Goal: Task Accomplishment & Management: Complete application form

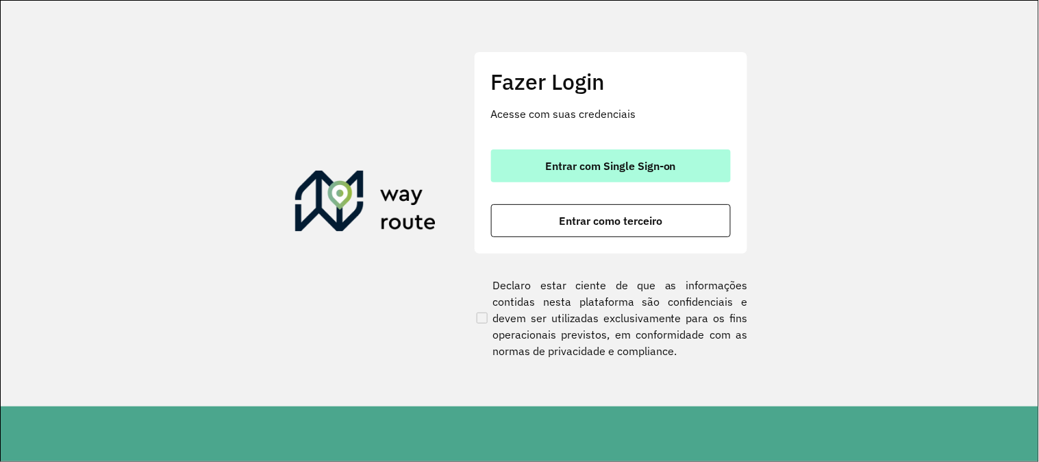
click at [659, 181] on button "Entrar com Single Sign-on" at bounding box center [611, 165] width 240 height 33
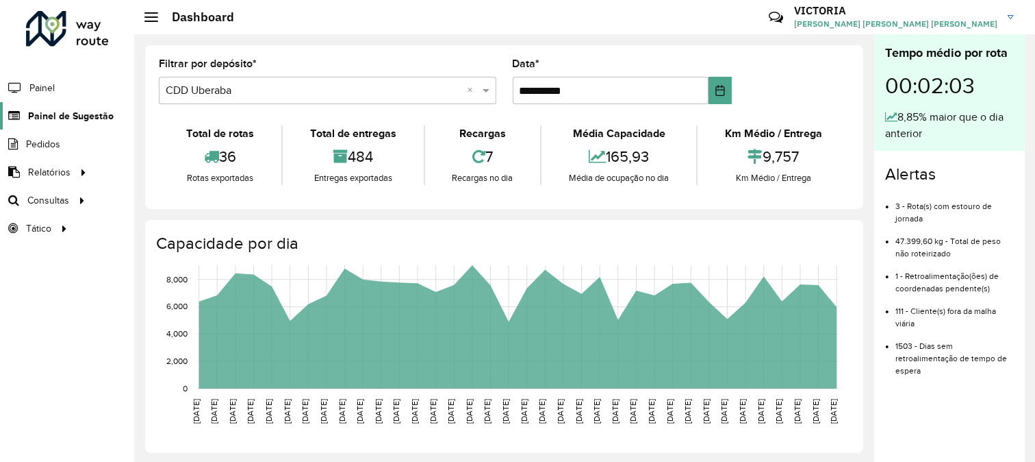
click at [66, 111] on span "Painel de Sugestão" at bounding box center [71, 116] width 86 height 14
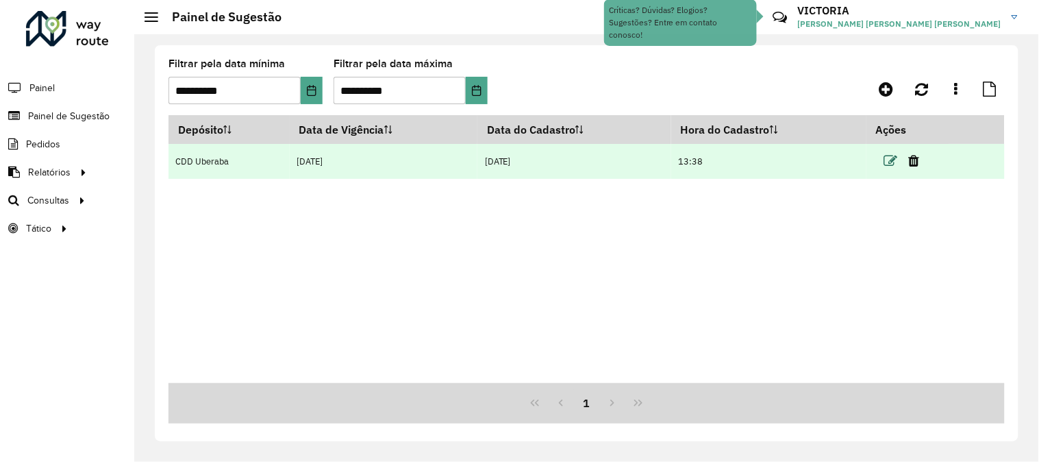
click at [898, 168] on icon at bounding box center [891, 161] width 14 height 14
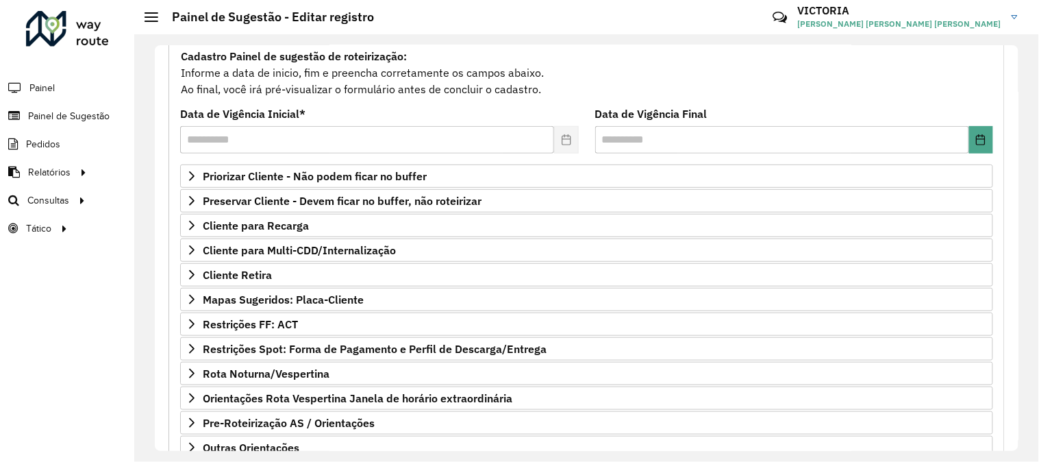
scroll to position [223, 0]
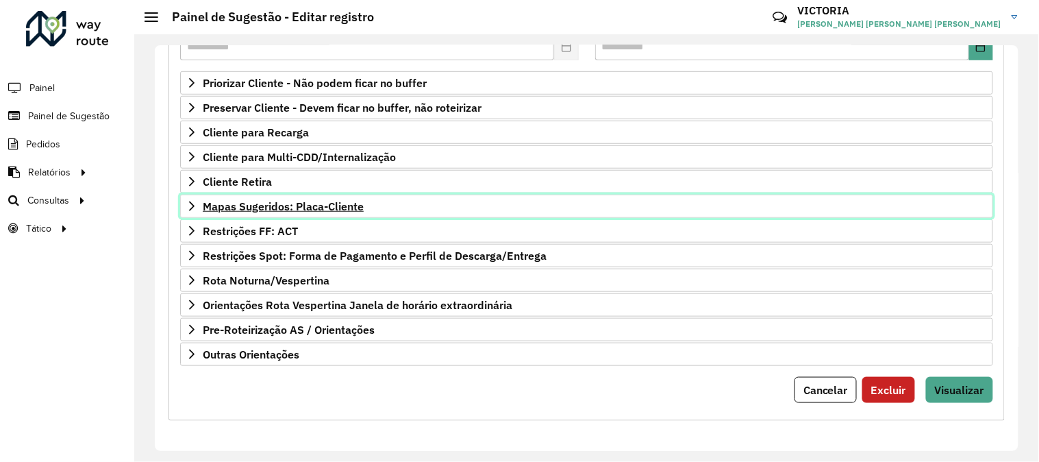
click at [393, 204] on link "Mapas Sugeridos: Placa-Cliente" at bounding box center [586, 205] width 813 height 23
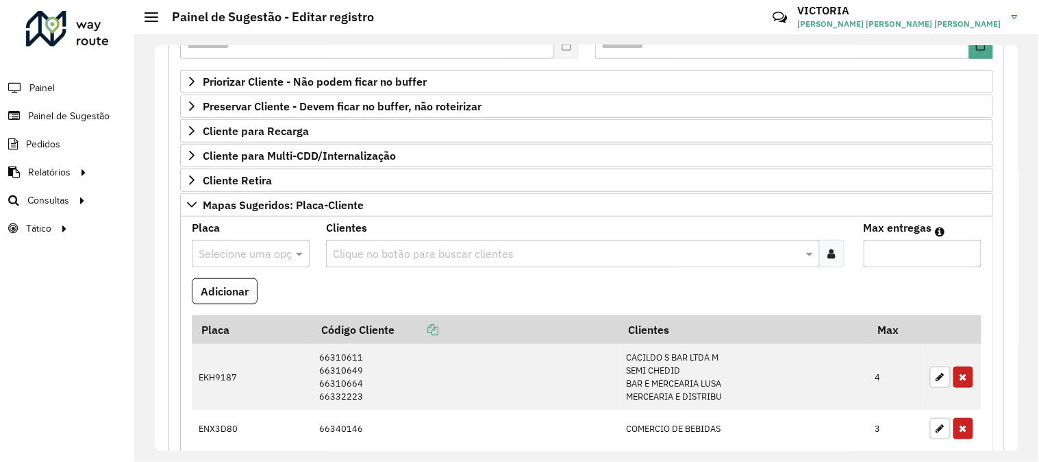
click at [253, 260] on input "text" at bounding box center [237, 254] width 77 height 16
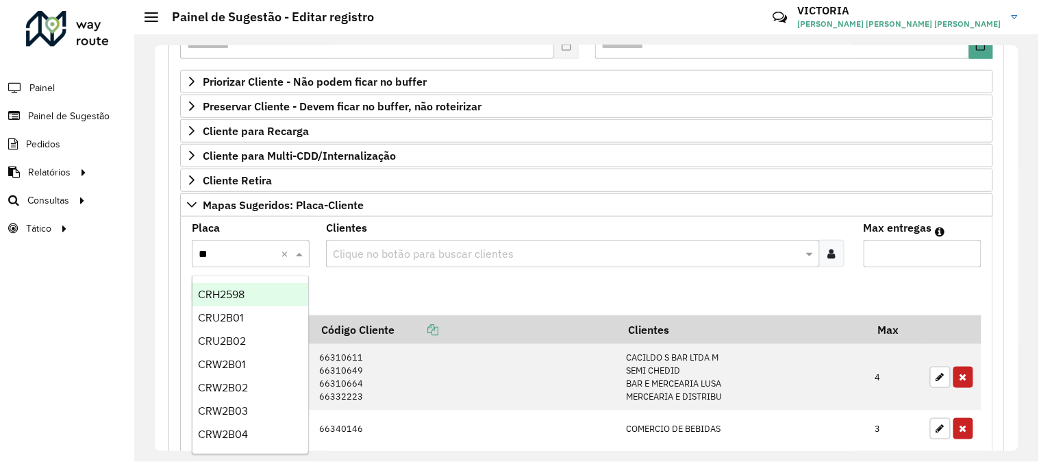
type input "***"
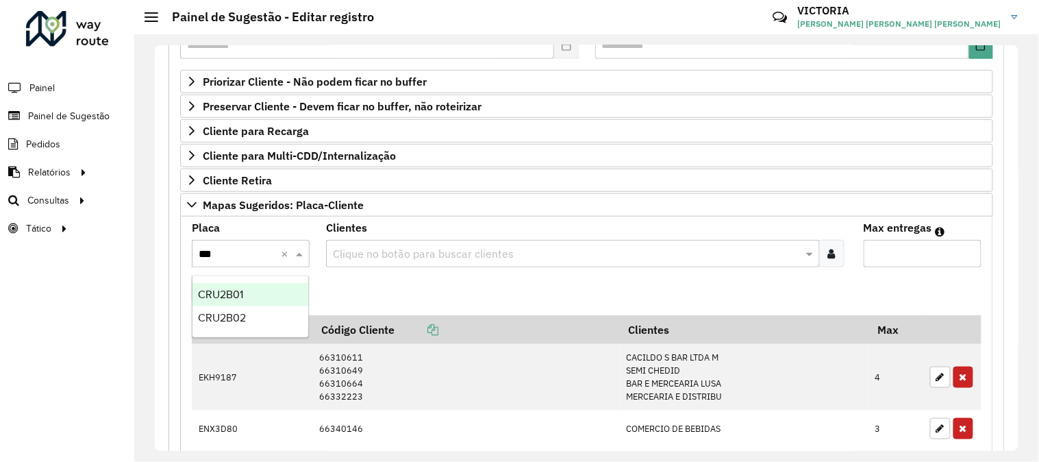
click at [255, 294] on div "CRU2B01" at bounding box center [250, 294] width 116 height 23
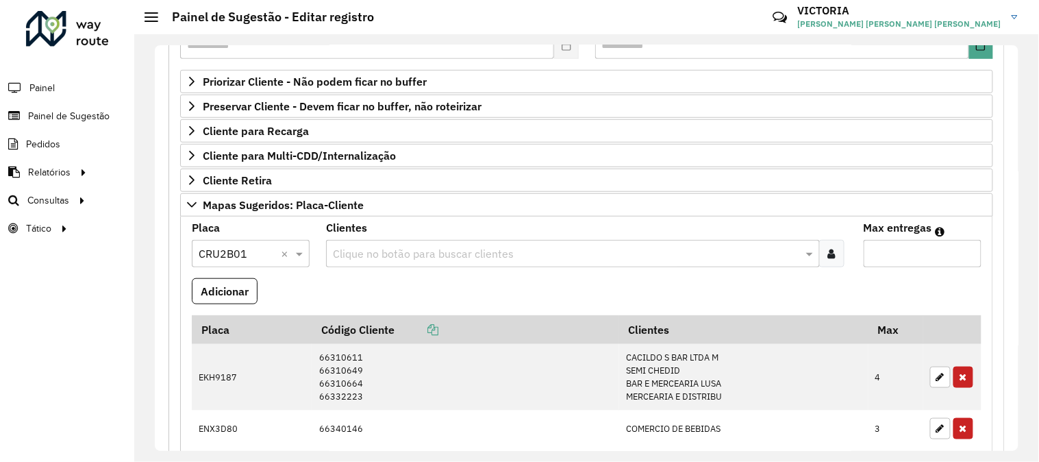
click at [828, 258] on icon at bounding box center [832, 253] width 8 height 11
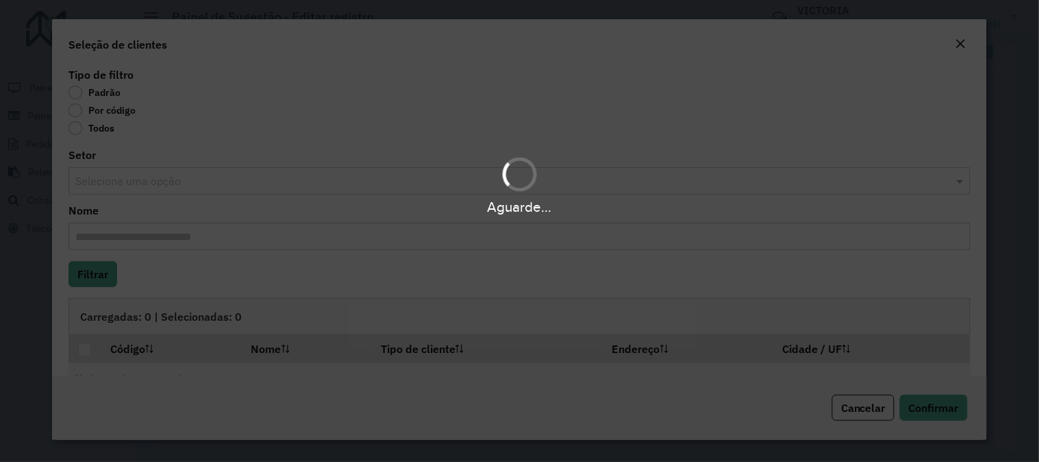
click at [73, 111] on body "**********" at bounding box center [519, 231] width 1039 height 462
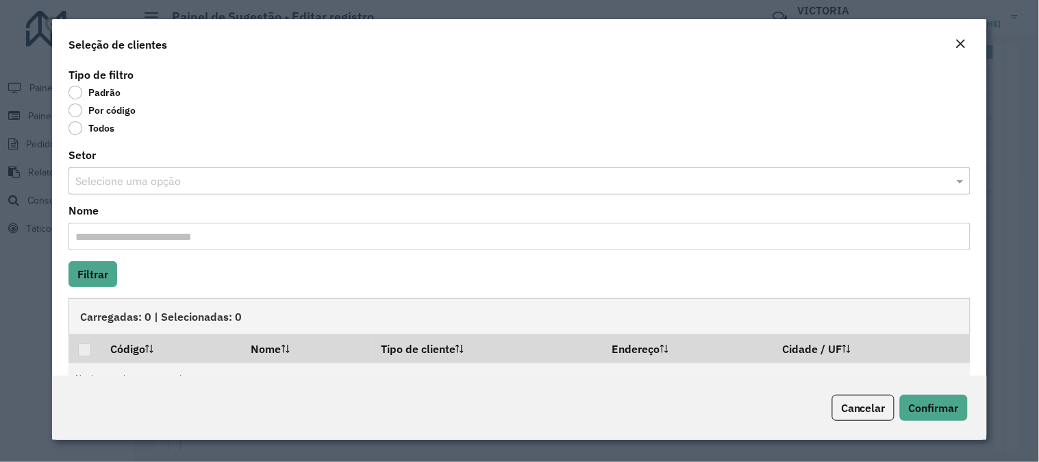
click at [74, 108] on label "Por código" at bounding box center [101, 110] width 67 height 14
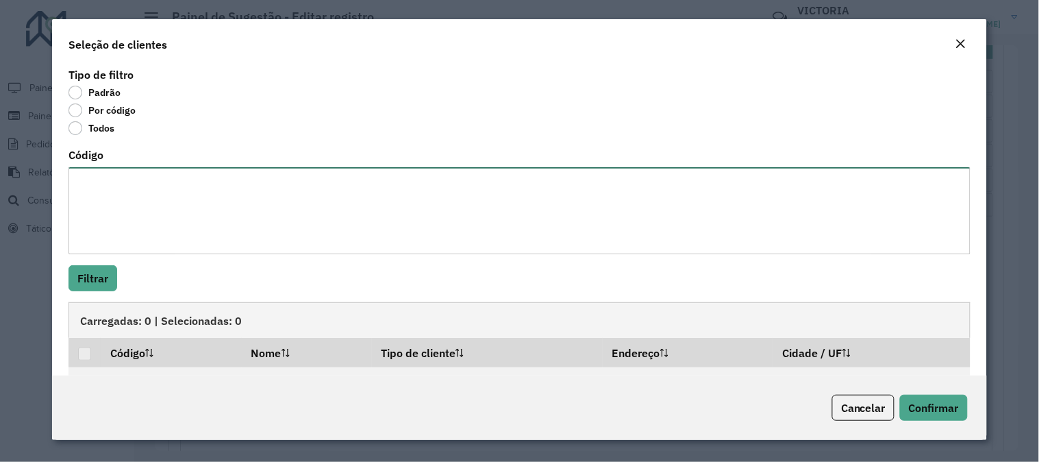
click at [149, 203] on textarea "Código" at bounding box center [519, 210] width 902 height 87
paste textarea "***** ***** ***** ***** ***** ***** ***** ***** ***** ***** ***** ***** ***** *…"
type textarea "***** ***** ***** ***** ***** ***** ***** ***** ***** ***** ***** ***** ***** *…"
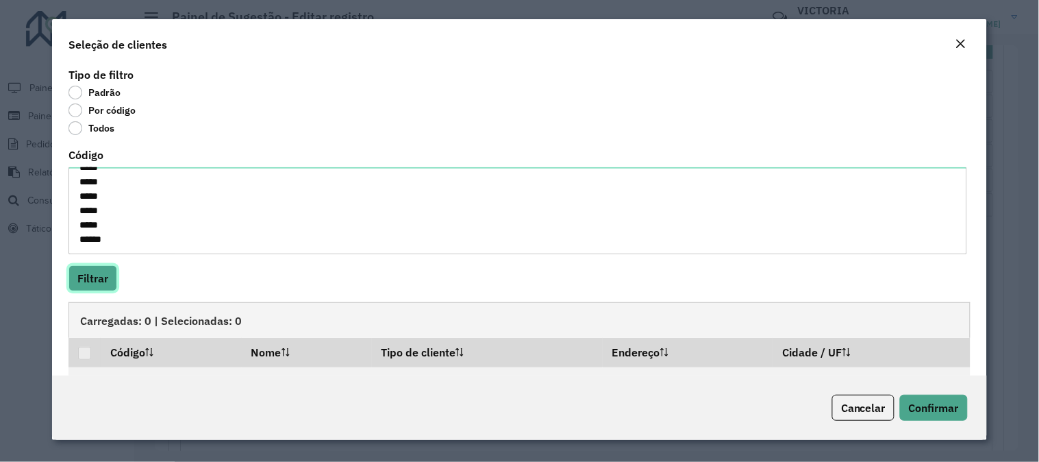
click at [87, 284] on button "Filtrar" at bounding box center [92, 278] width 49 height 26
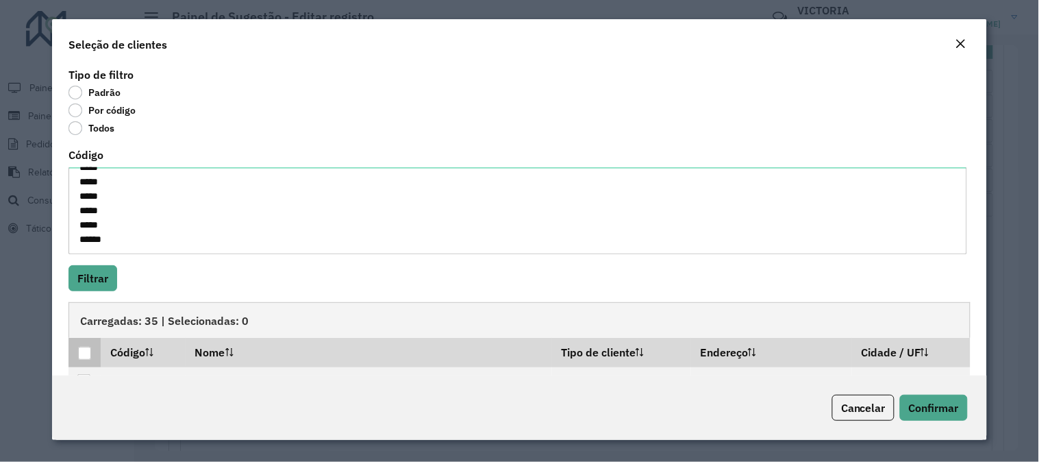
click at [88, 353] on div at bounding box center [84, 353] width 13 height 13
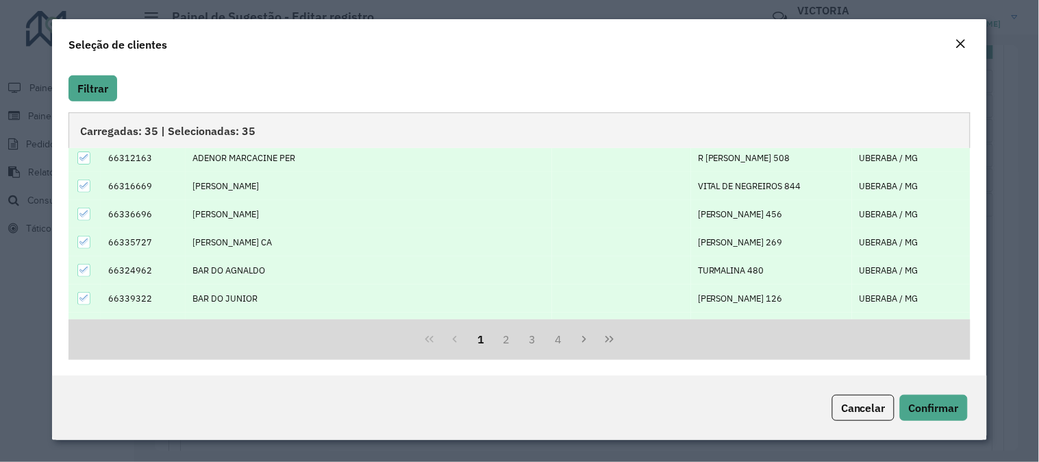
scroll to position [139, 0]
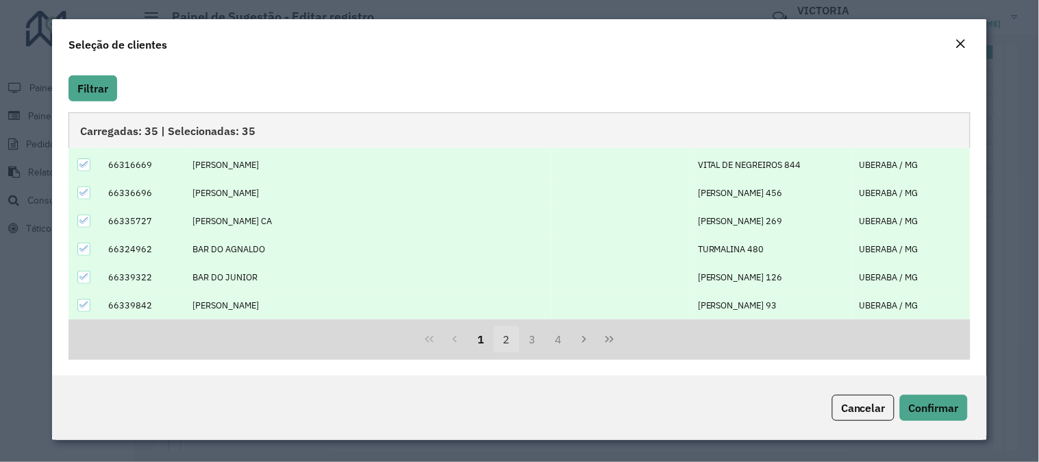
click at [497, 341] on button "2" at bounding box center [507, 339] width 26 height 26
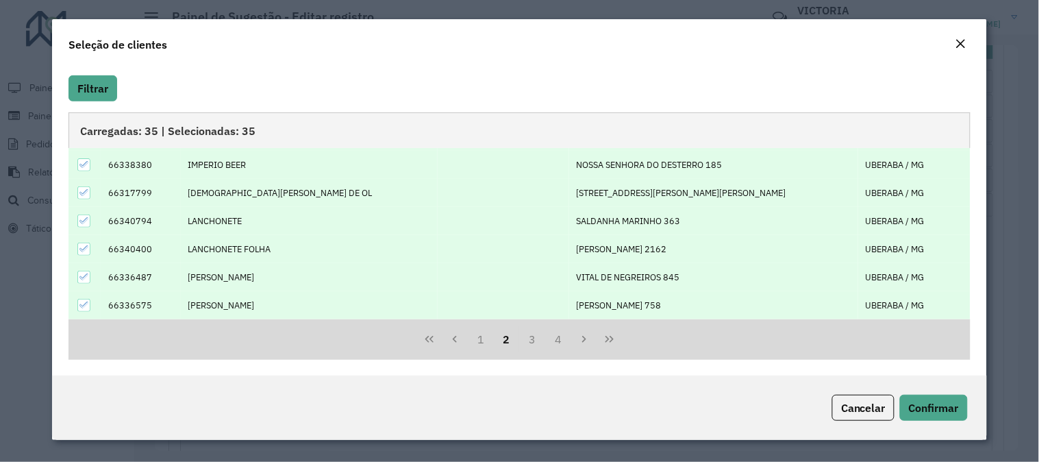
drag, startPoint x: 961, startPoint y: 255, endPoint x: 963, endPoint y: 222, distance: 32.9
click at [963, 222] on div "Código Nome Tipo de cliente Endereço Cidade / UF 66312370 BAR MONEKITA [PERSON_…" at bounding box center [519, 233] width 902 height 171
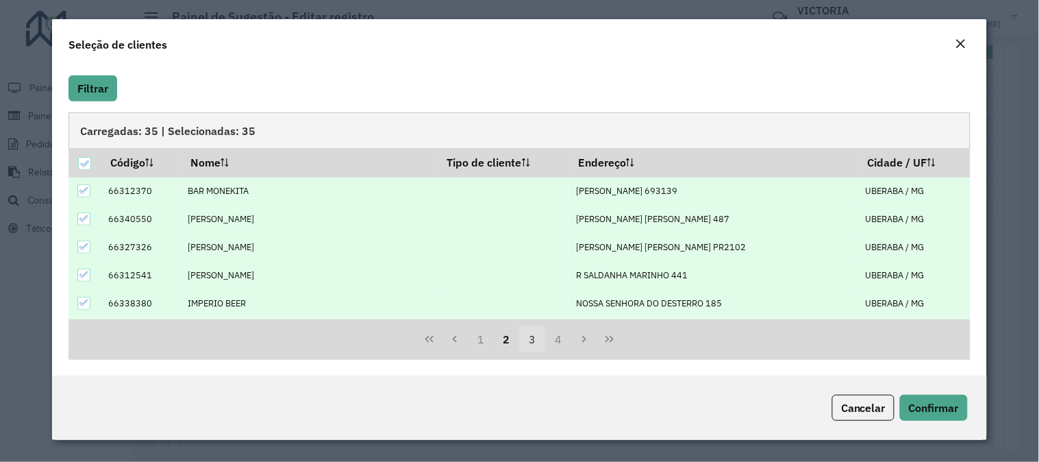
click at [529, 336] on button "3" at bounding box center [532, 339] width 26 height 26
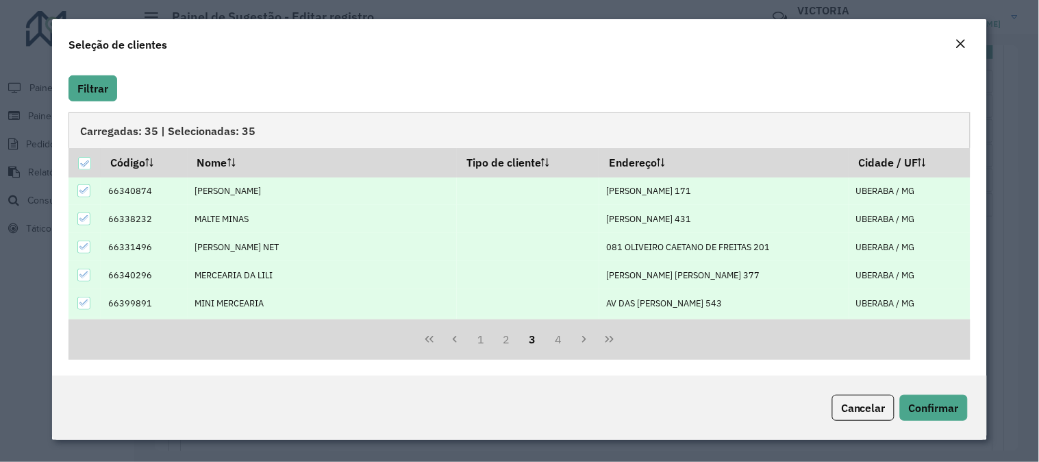
scroll to position [139, 0]
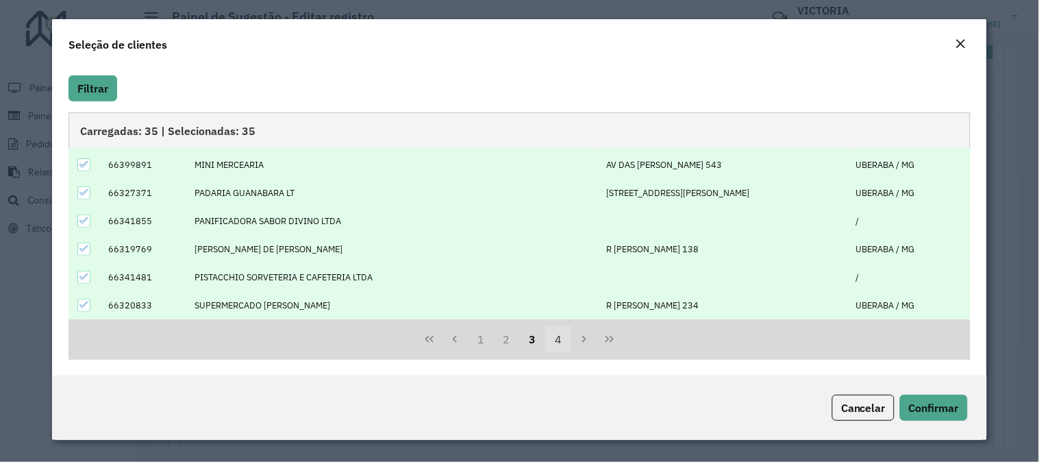
click at [557, 331] on button "4" at bounding box center [558, 339] width 26 height 26
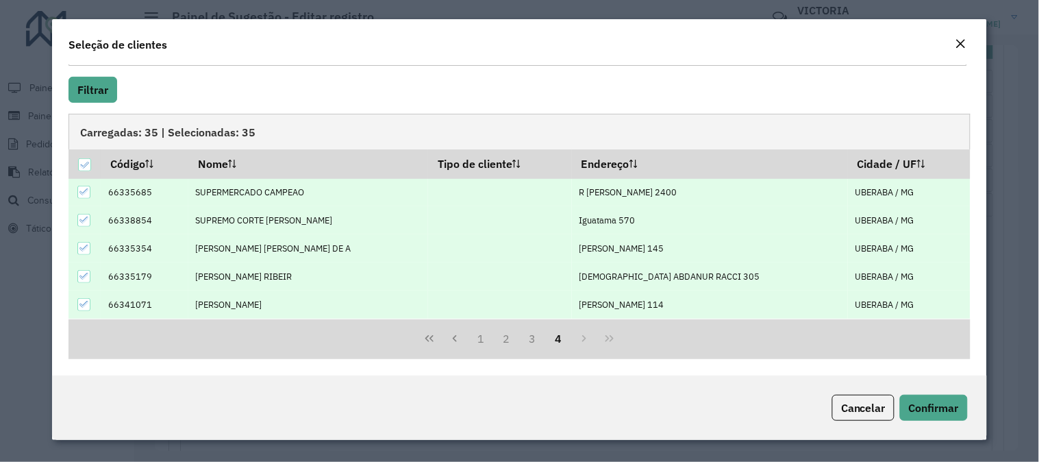
scroll to position [189, 0]
click at [916, 395] on button "Confirmar" at bounding box center [934, 407] width 68 height 26
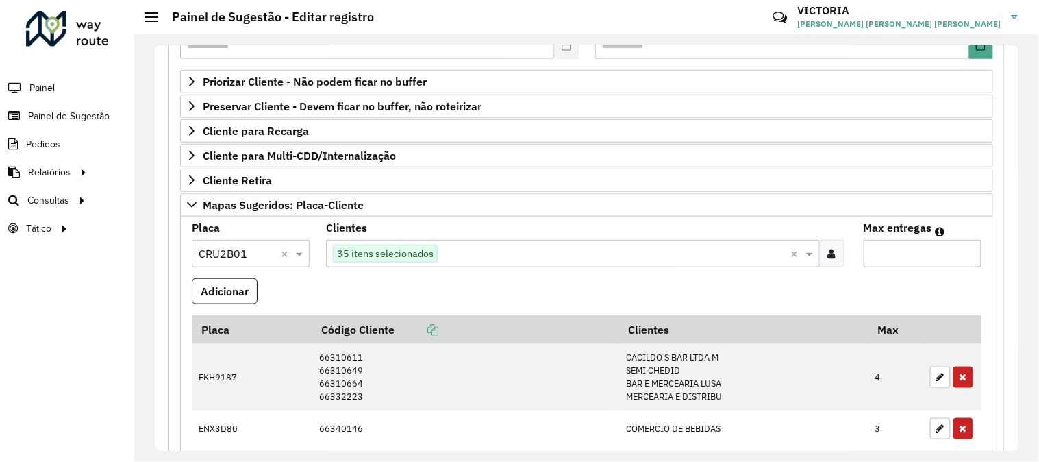
click at [897, 257] on input "Max entregas" at bounding box center [923, 253] width 118 height 27
type input "**"
click at [192, 278] on button "Adicionar" at bounding box center [225, 291] width 66 height 26
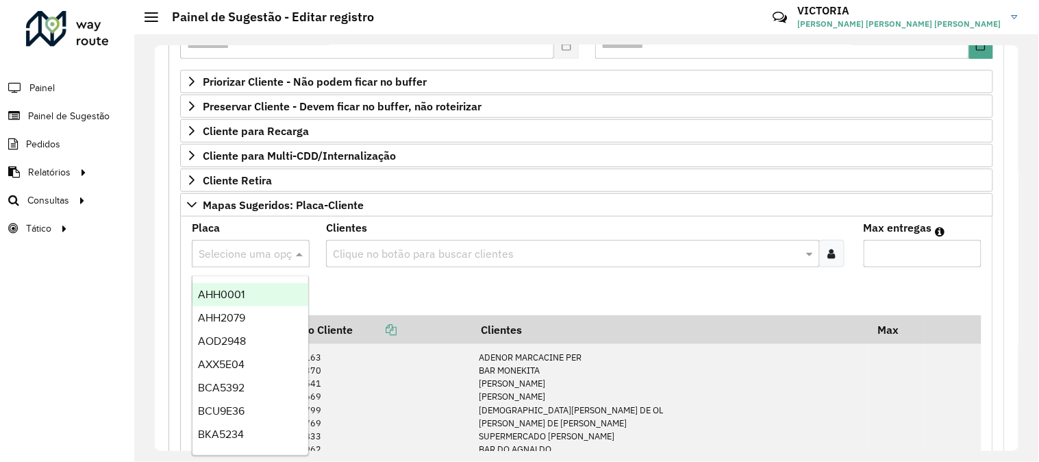
click at [242, 255] on input "text" at bounding box center [237, 254] width 77 height 16
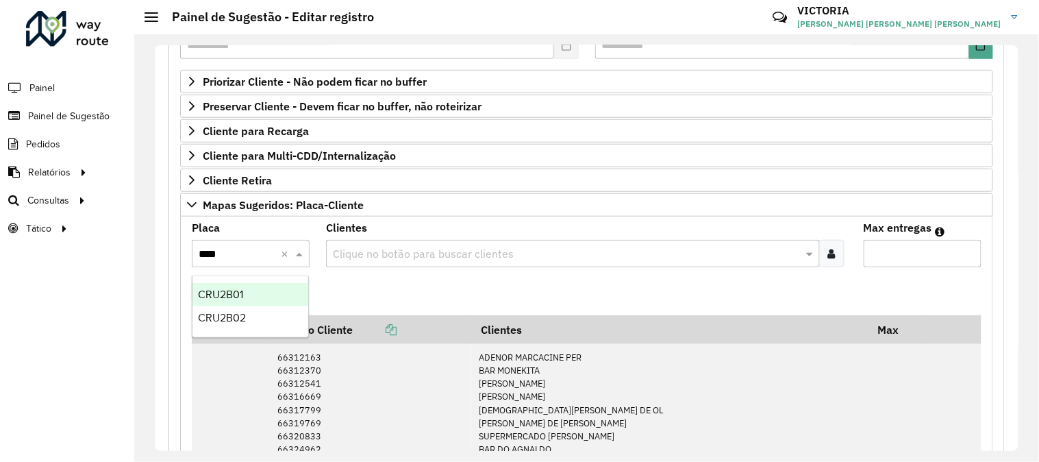
type input "*****"
click at [279, 315] on div "CRU2B02" at bounding box center [250, 317] width 116 height 23
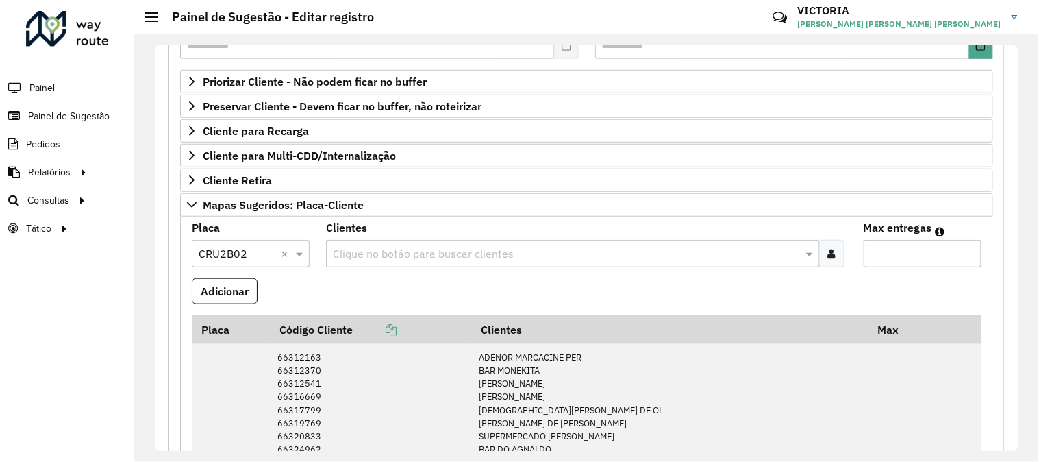
click at [830, 257] on icon at bounding box center [832, 253] width 8 height 11
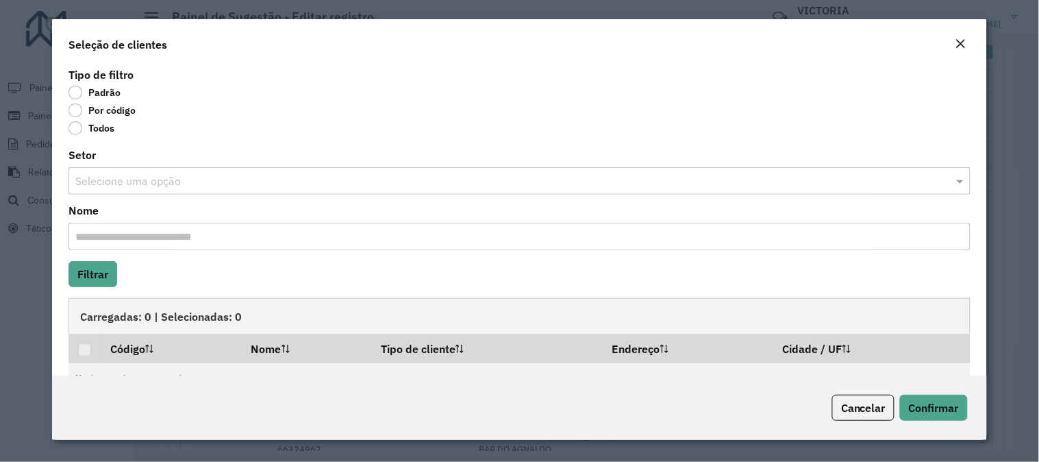
click at [84, 114] on label "Por código" at bounding box center [101, 110] width 67 height 14
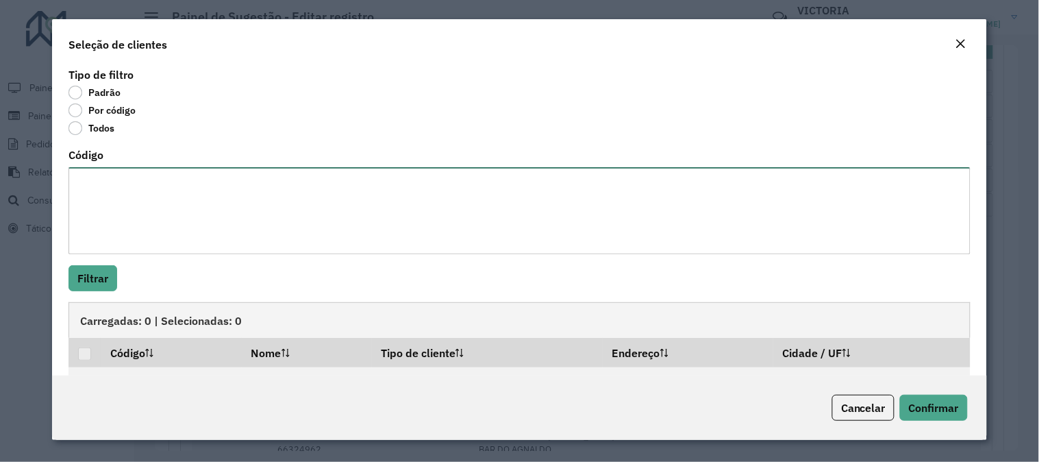
click at [131, 209] on textarea "Código" at bounding box center [519, 210] width 902 height 87
paste textarea "***** ***** ***** ***** ***** ***** ***** ***** ***** ***** ***** ***** ***** *…"
type textarea "***** ***** ***** ***** ***** ***** ***** ***** ***** ***** ***** ***** ***** *…"
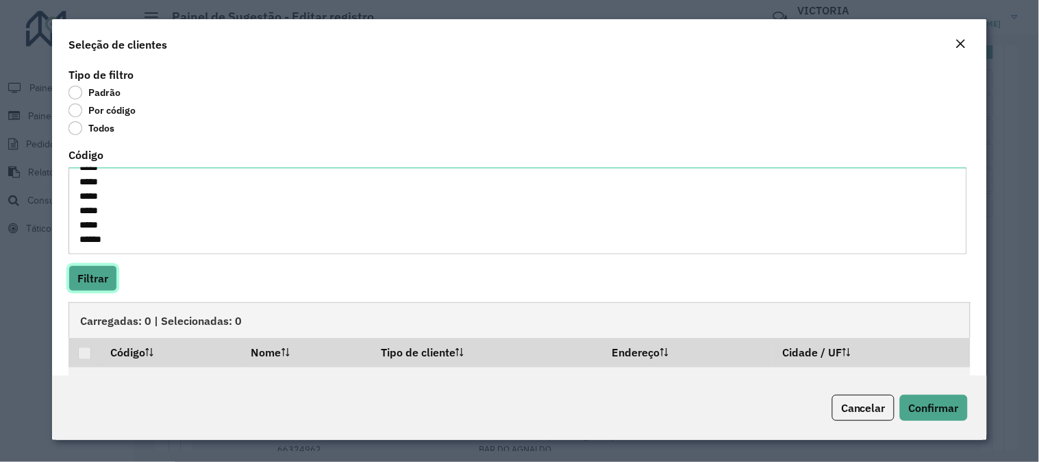
click at [111, 291] on button "Filtrar" at bounding box center [92, 278] width 49 height 26
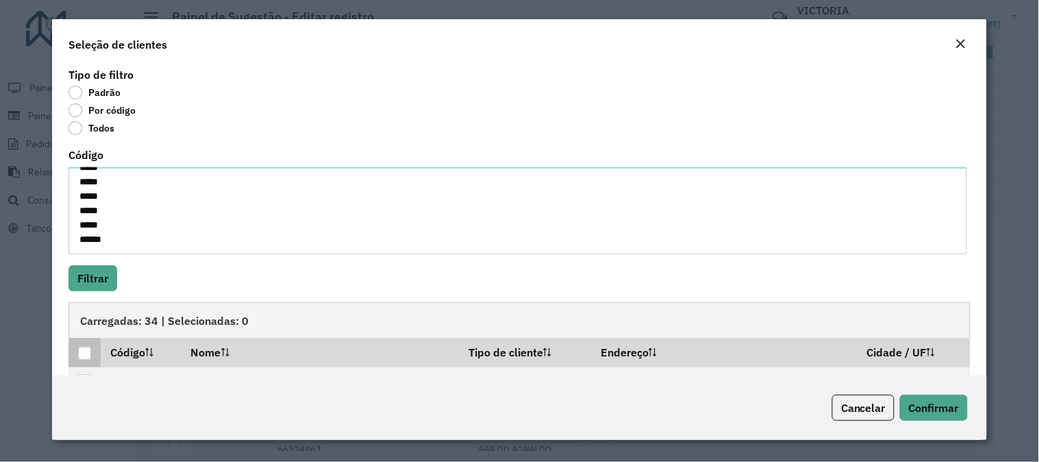
click at [85, 354] on div at bounding box center [84, 353] width 13 height 13
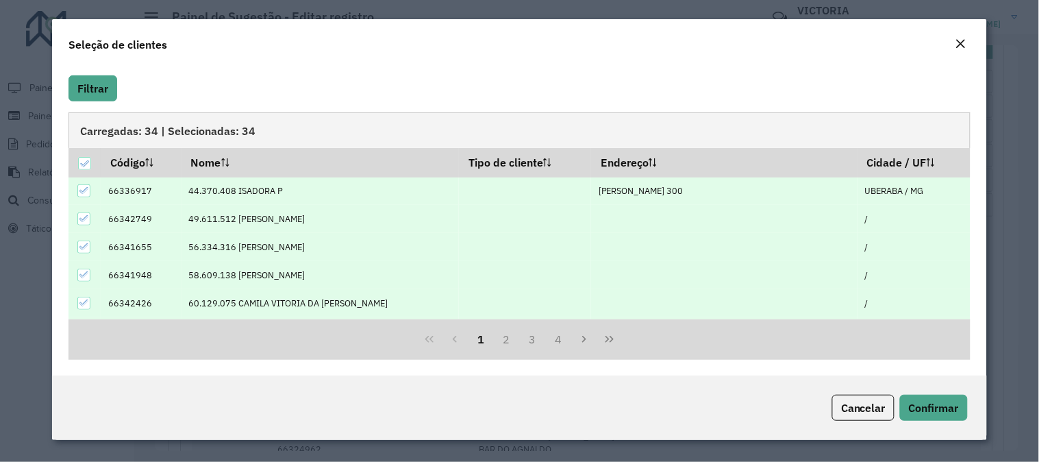
scroll to position [139, 0]
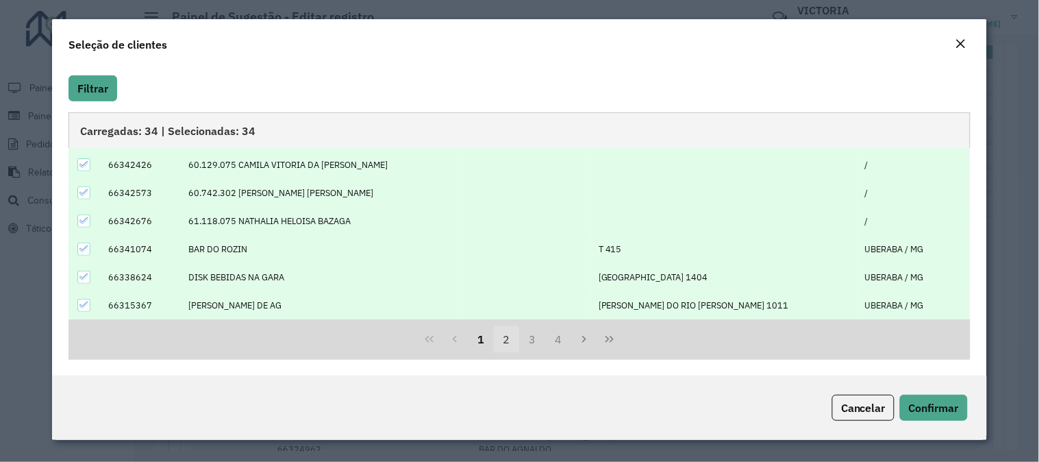
click at [509, 343] on button "2" at bounding box center [507, 339] width 26 height 26
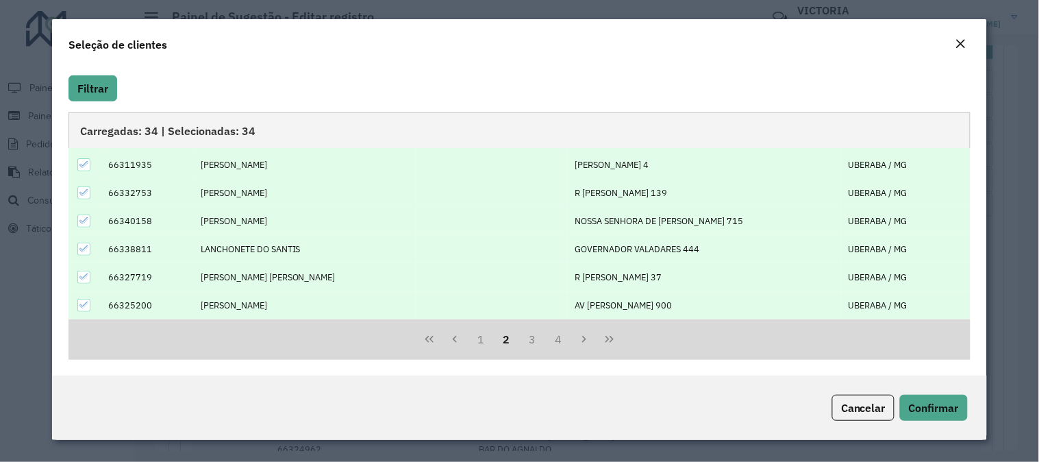
drag, startPoint x: 962, startPoint y: 288, endPoint x: 961, endPoint y: 208, distance: 79.4
click at [961, 208] on tbody "66328329 [PERSON_NAME] [PERSON_NAME] 274 UBERABA / MG 66322447 [PERSON_NAME] AL…" at bounding box center [519, 179] width 902 height 281
click at [962, 197] on td "UBERABA / MG" at bounding box center [905, 193] width 129 height 28
click at [970, 180] on div "Tipo de filtro Padrão Por código Todos Código ***** ***** ***** ***** ***** ***…" at bounding box center [519, 219] width 935 height 311
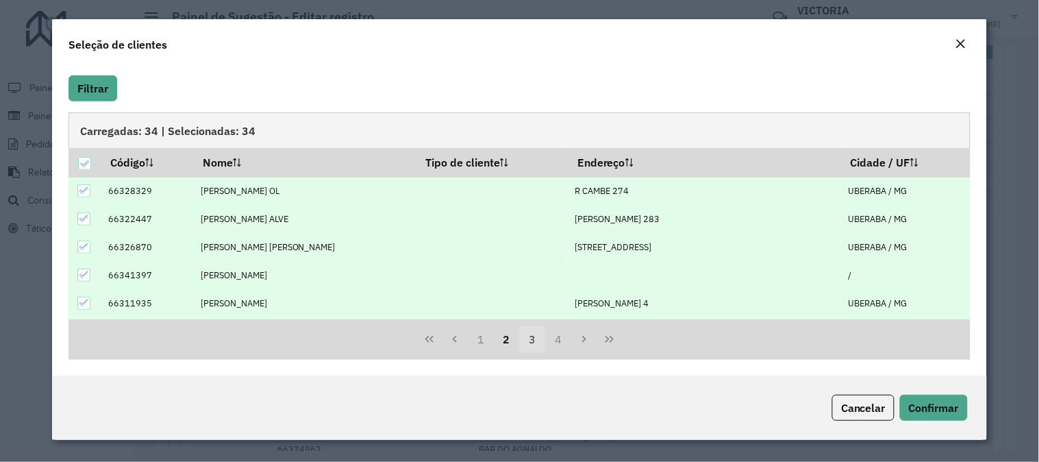
click at [521, 339] on button "3" at bounding box center [532, 339] width 26 height 26
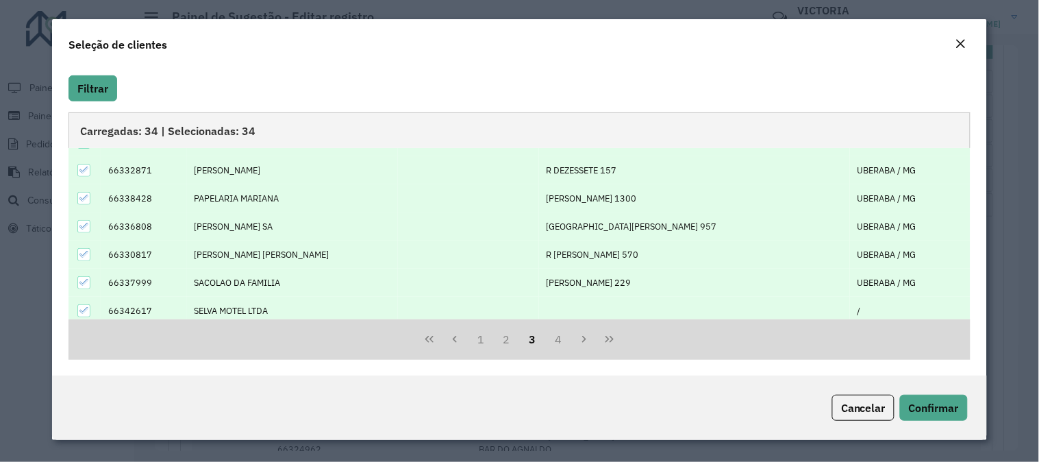
scroll to position [139, 0]
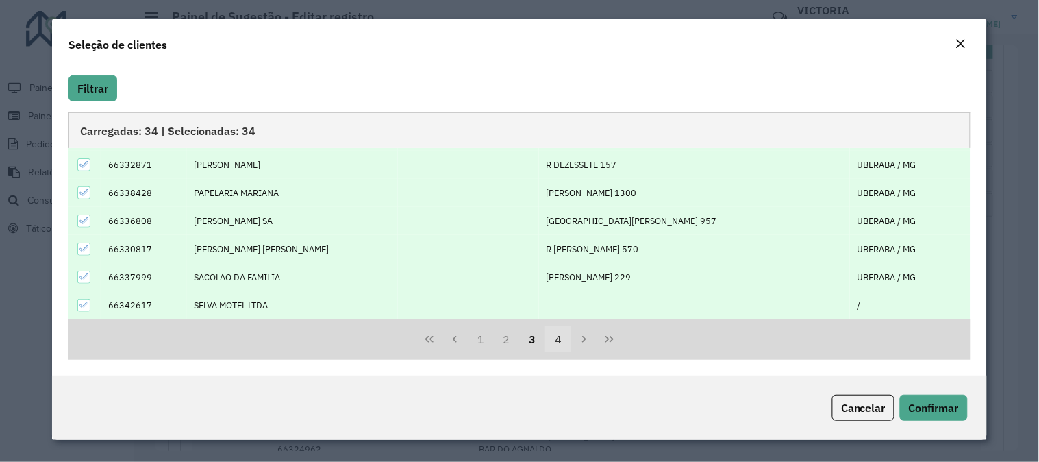
click at [566, 347] on button "4" at bounding box center [558, 339] width 26 height 26
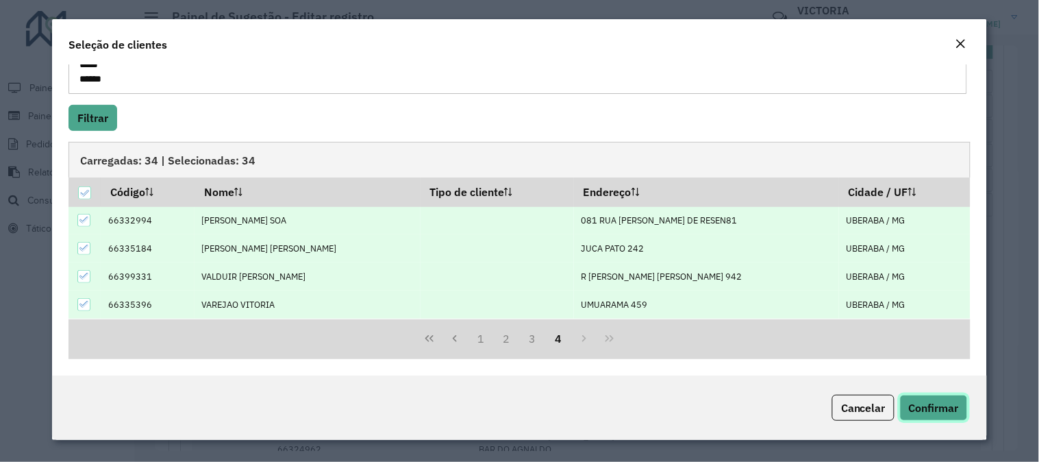
click at [932, 414] on span "Confirmar" at bounding box center [934, 408] width 50 height 14
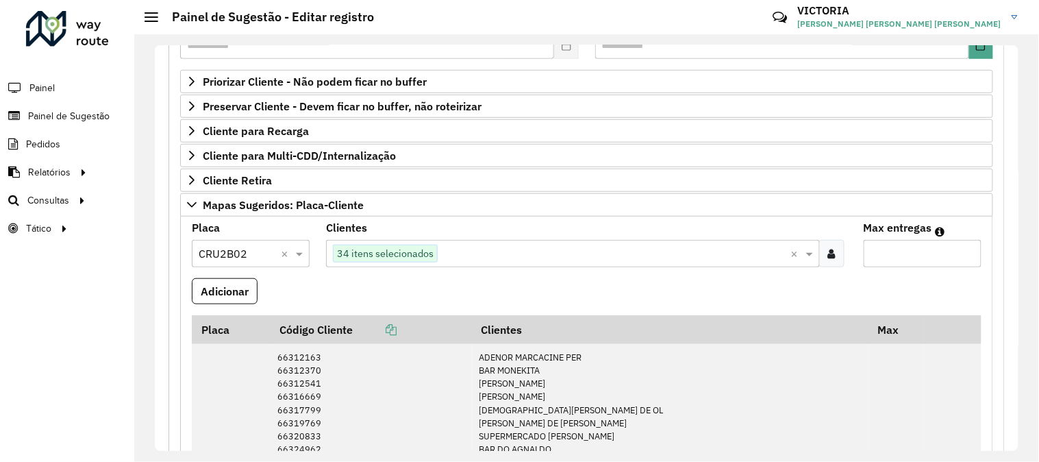
click at [906, 267] on input "Max entregas" at bounding box center [923, 253] width 118 height 27
type input "**"
click at [192, 278] on button "Adicionar" at bounding box center [225, 291] width 66 height 26
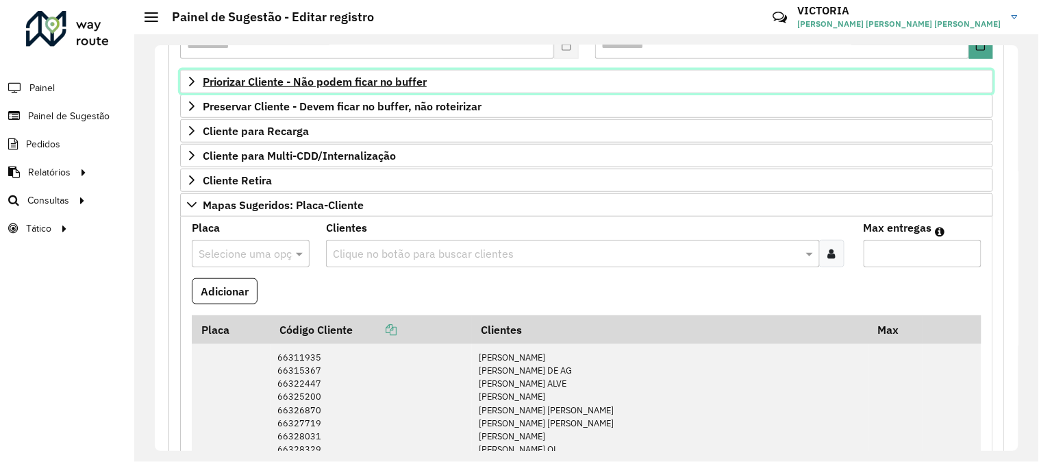
click at [776, 77] on link "Priorizar Cliente - Não podem ficar no buffer" at bounding box center [586, 81] width 813 height 23
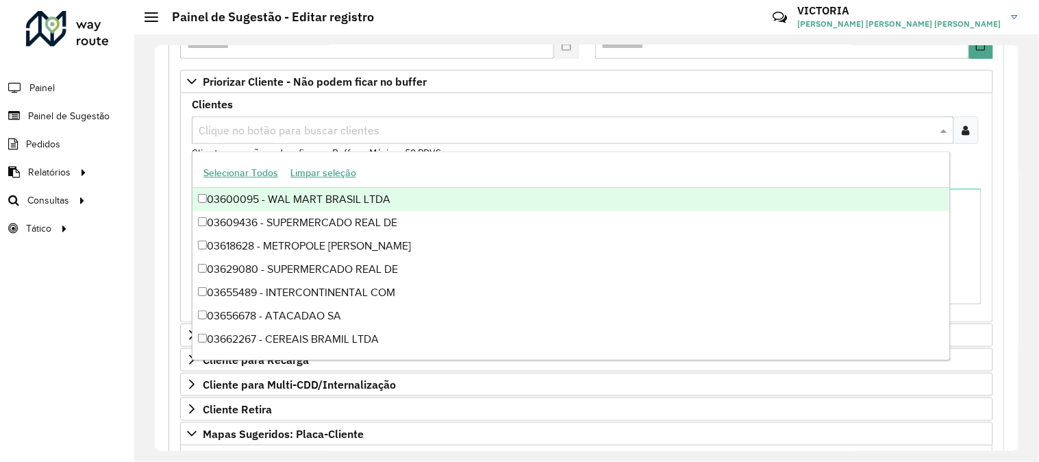
drag, startPoint x: 370, startPoint y: 135, endPoint x: 966, endPoint y: 131, distance: 596.5
click at [966, 131] on icon at bounding box center [966, 130] width 8 height 11
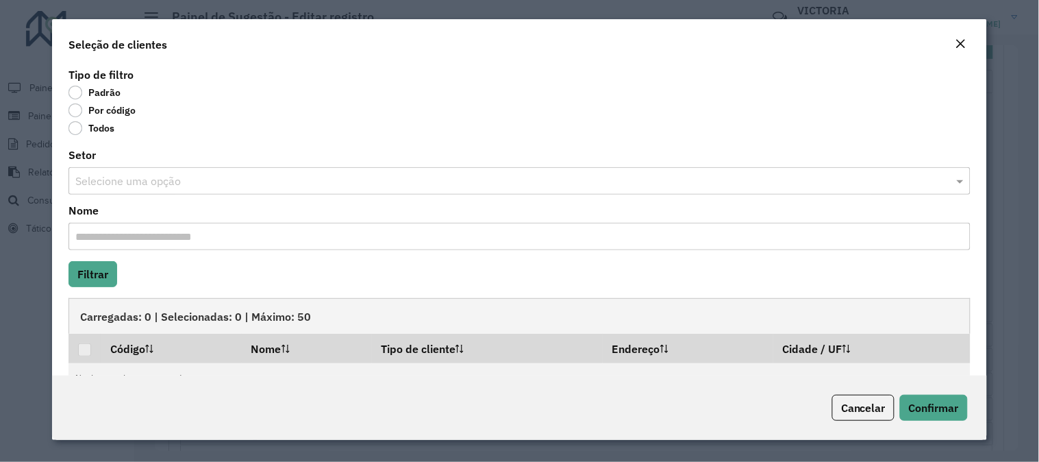
click at [76, 110] on label "Por código" at bounding box center [101, 110] width 67 height 14
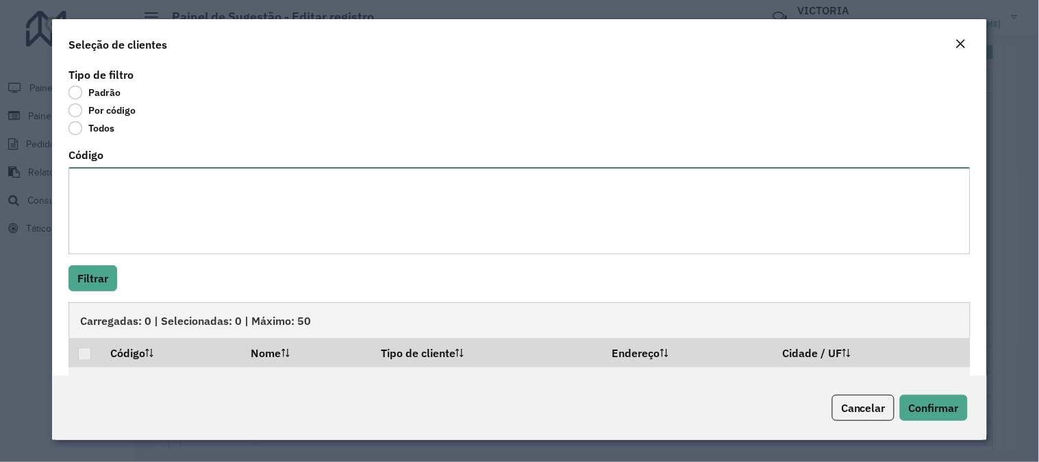
click at [132, 187] on textarea "Código" at bounding box center [519, 210] width 902 height 87
paste textarea "***** ***** ***** ***** ***** ***** ***** ***** ***** ***** ***** ***** ***** *…"
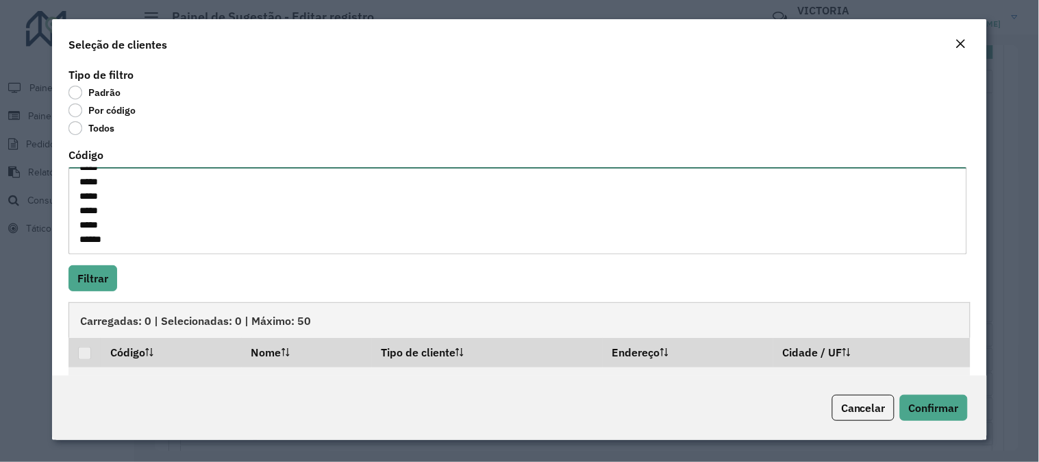
type textarea "***** ***** ***** ***** ***** ***** ***** ***** ***** ***** ***** ***** ***** *…"
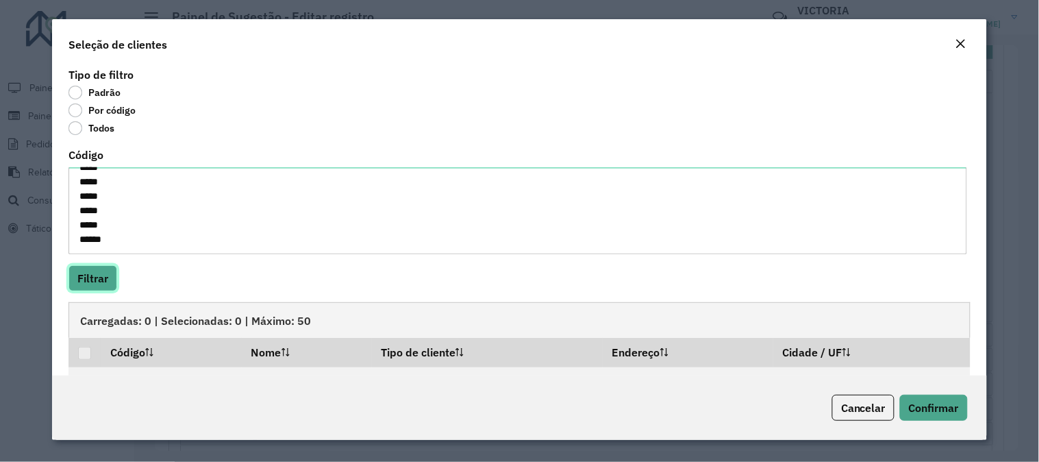
click at [88, 286] on button "Filtrar" at bounding box center [92, 278] width 49 height 26
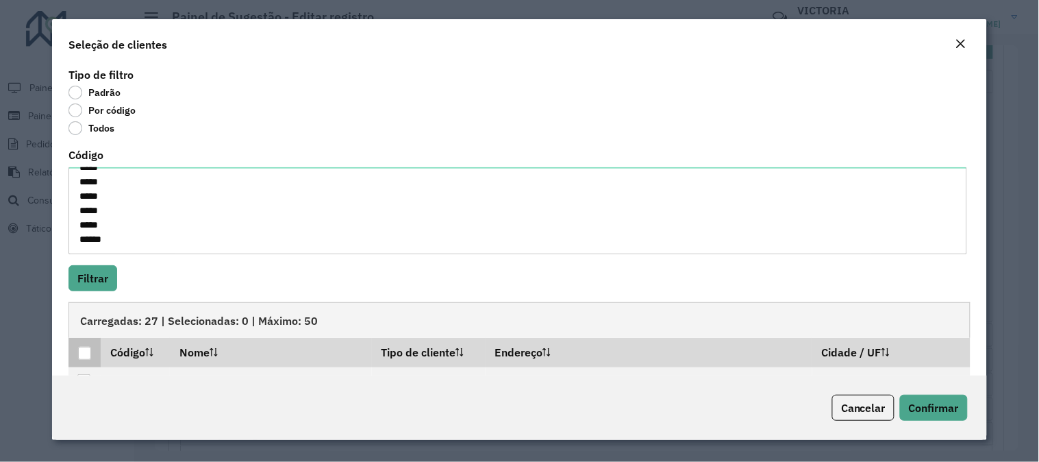
click at [88, 353] on div at bounding box center [84, 353] width 13 height 13
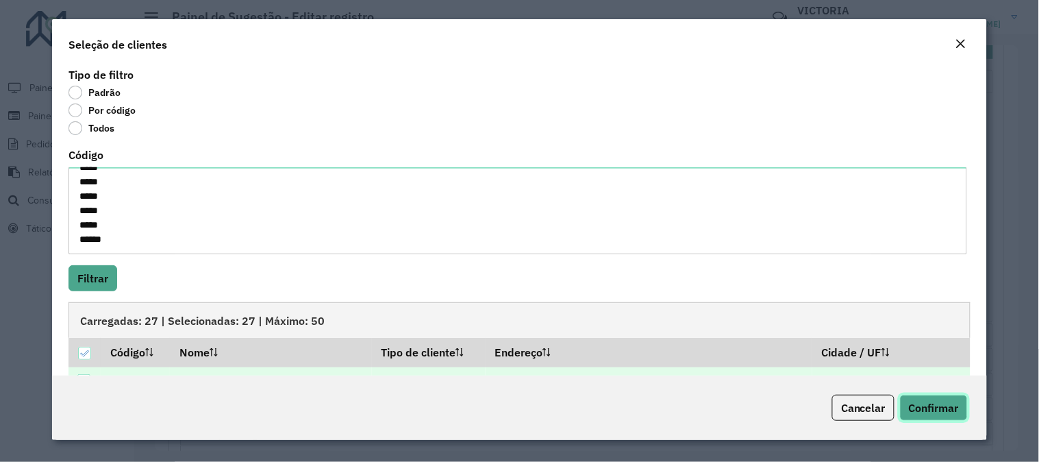
click at [944, 414] on span "Confirmar" at bounding box center [934, 408] width 50 height 14
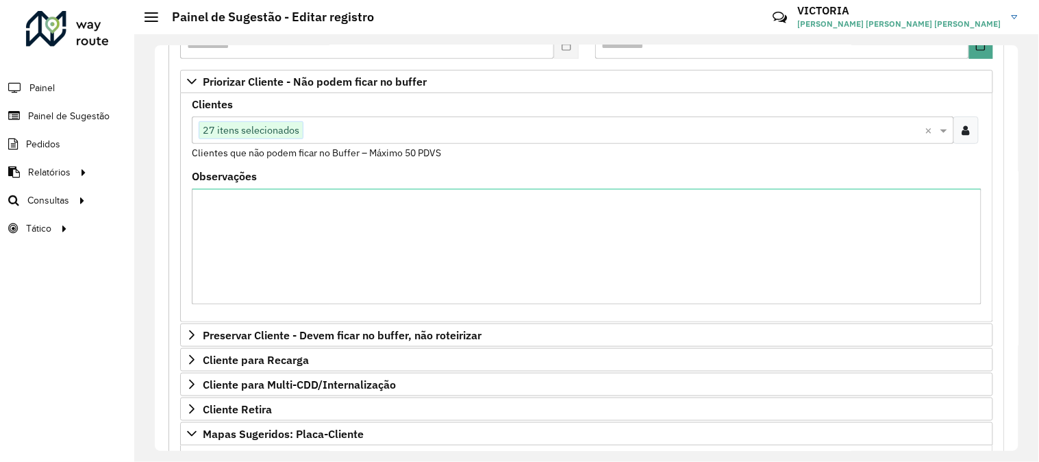
scroll to position [1785, 0]
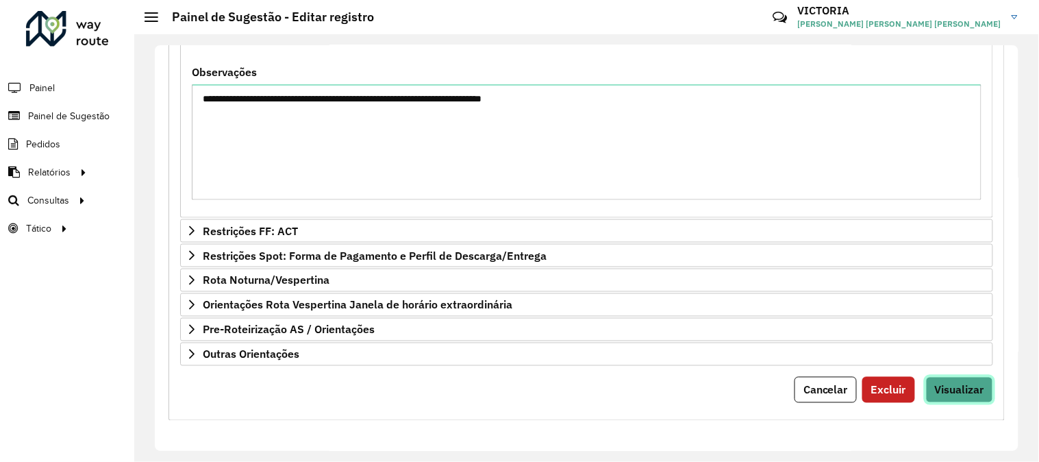
click at [975, 392] on span "Visualizar" at bounding box center [959, 390] width 49 height 14
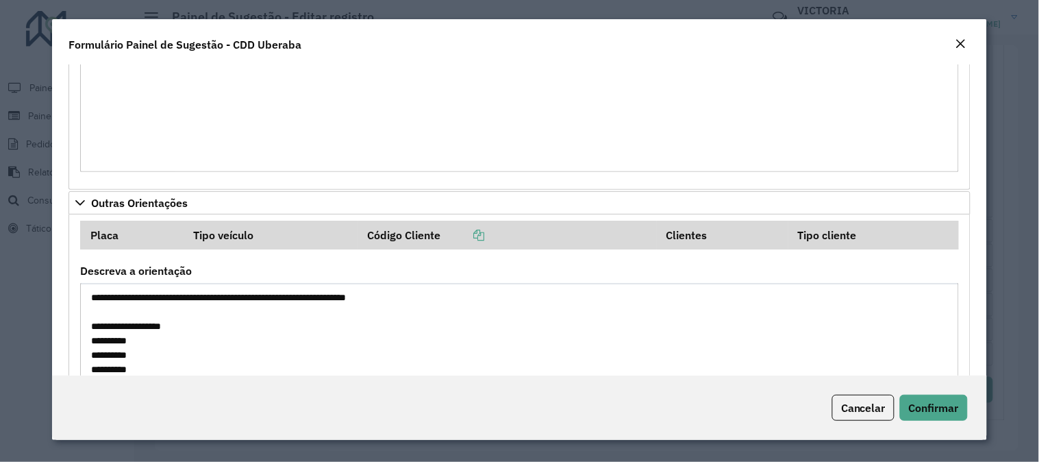
scroll to position [2450, 0]
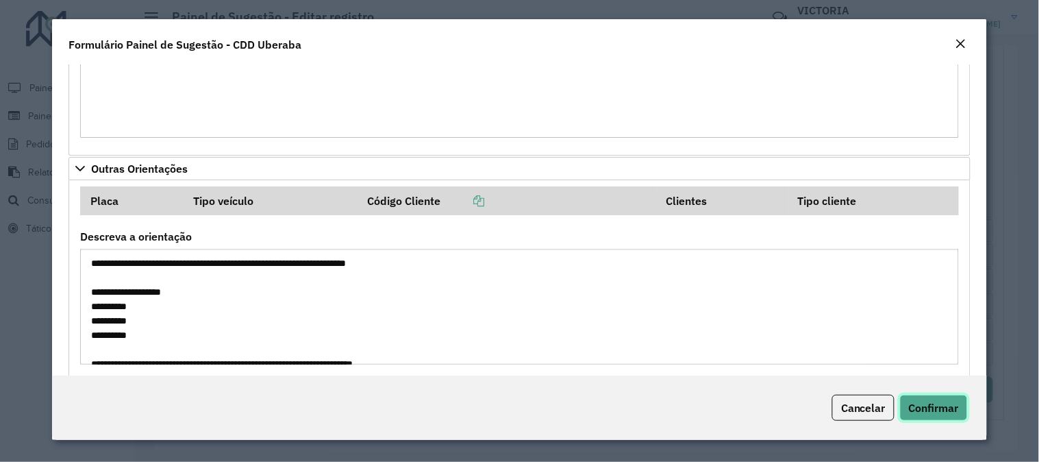
click at [928, 420] on button "Confirmar" at bounding box center [934, 407] width 68 height 26
